Goal: Navigation & Orientation: Understand site structure

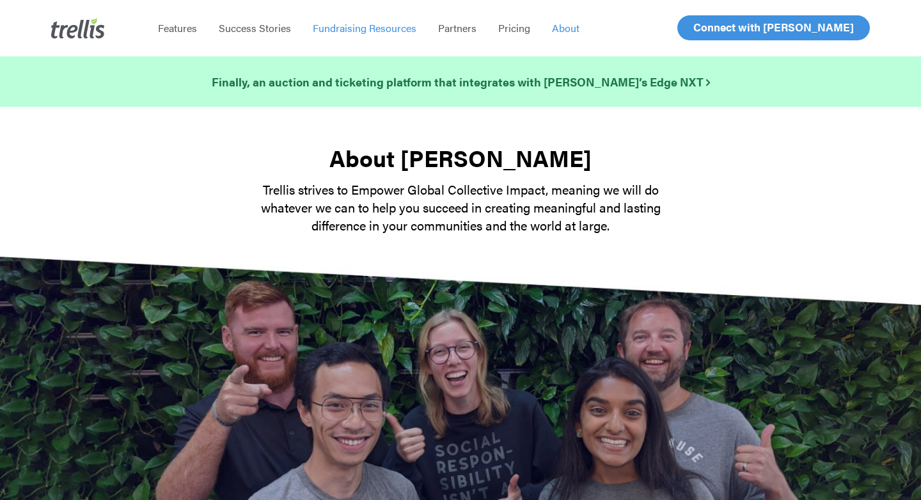
click at [356, 29] on span "Fundraising Resources" at bounding box center [365, 27] width 104 height 15
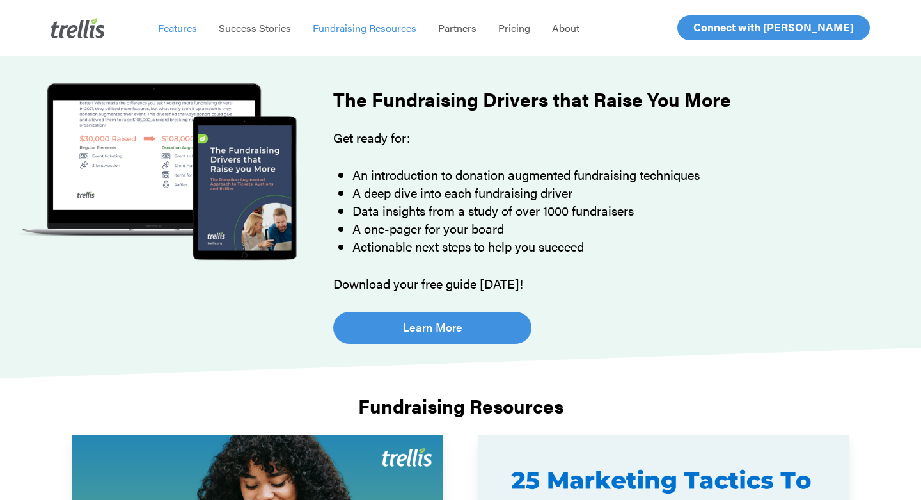
click at [178, 28] on span "Features" at bounding box center [177, 27] width 39 height 15
